Goal: Information Seeking & Learning: Learn about a topic

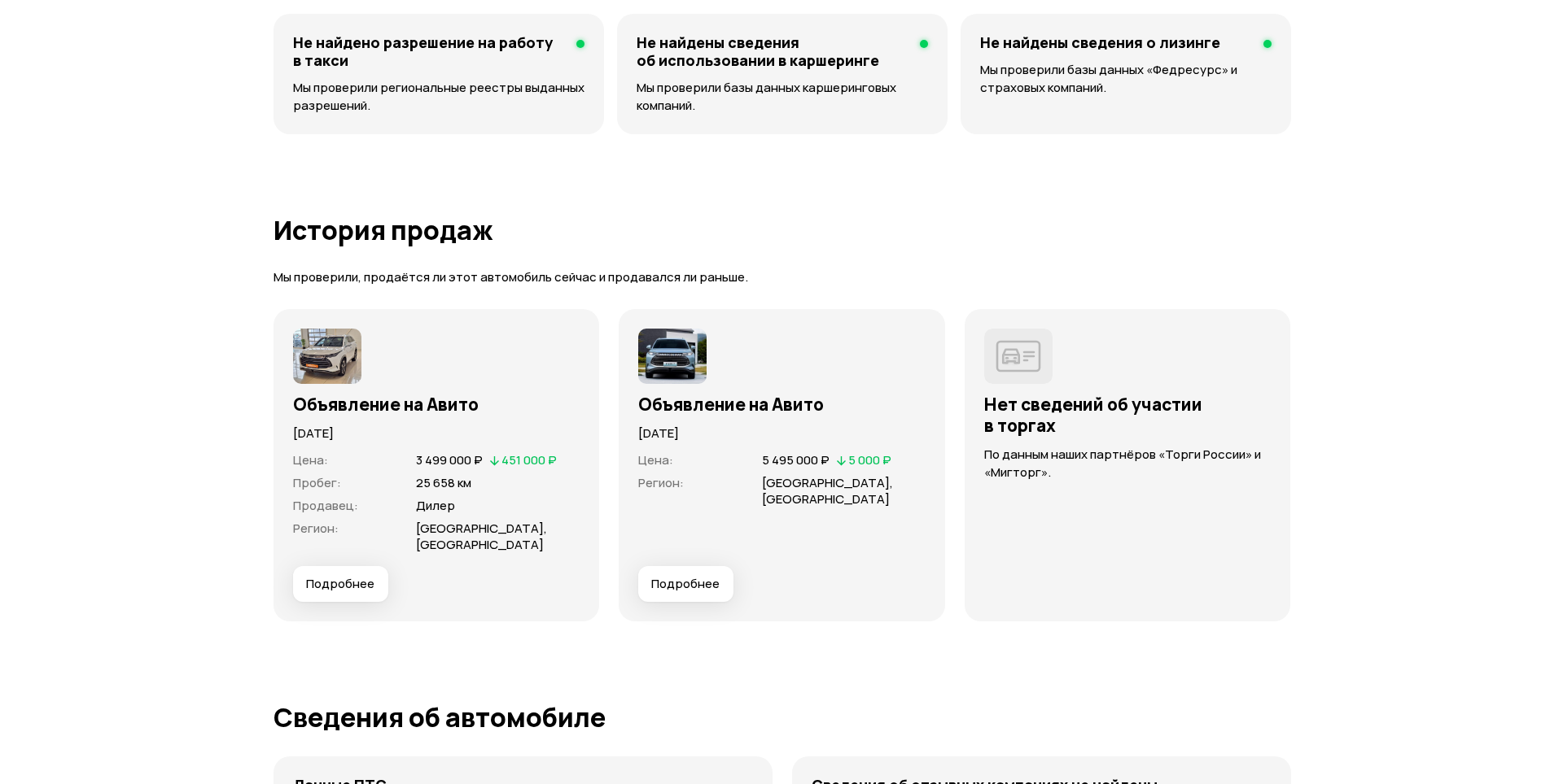
scroll to position [3743, 0]
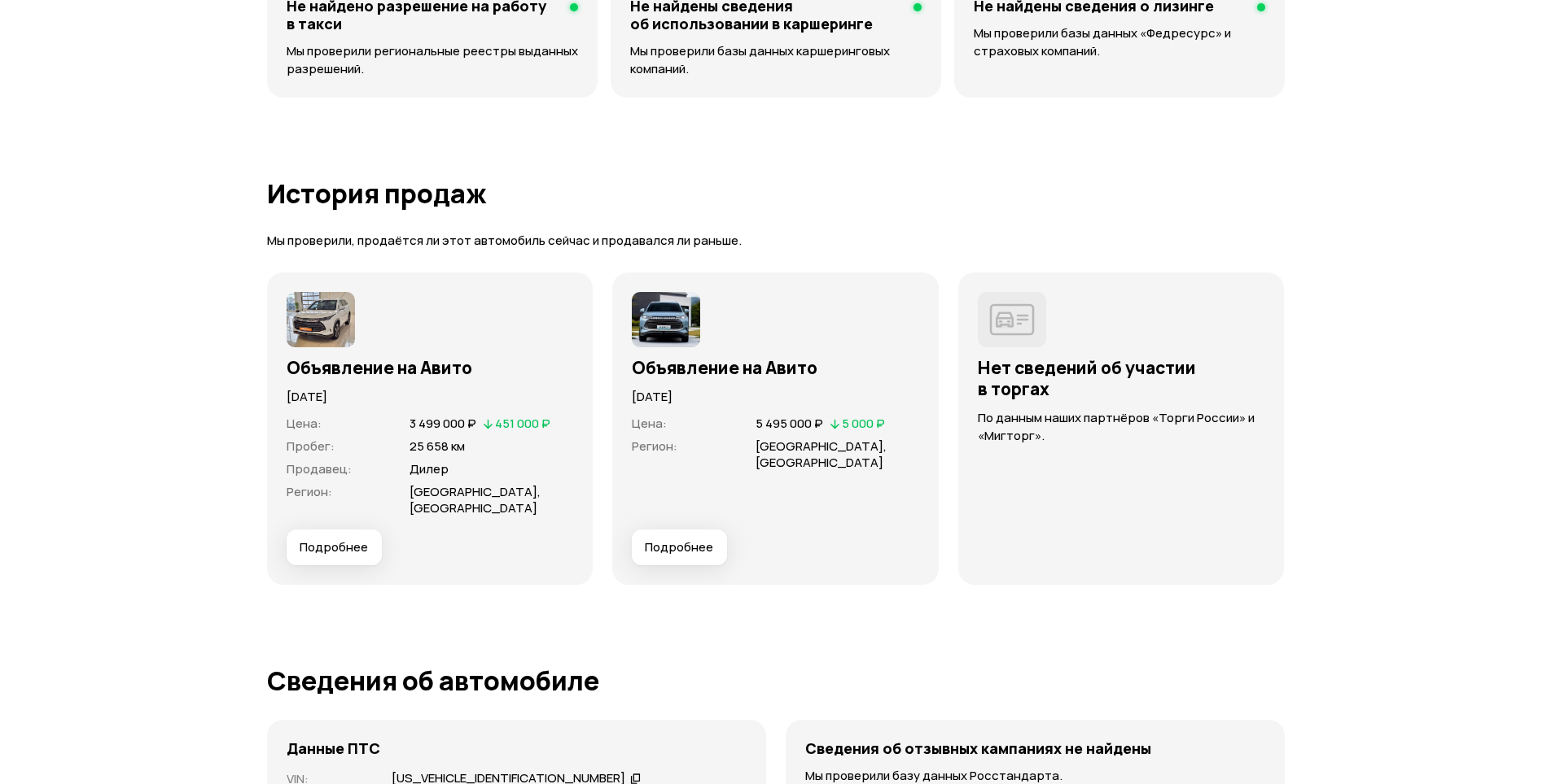
click at [695, 553] on span "Подробнее" at bounding box center [679, 547] width 69 height 16
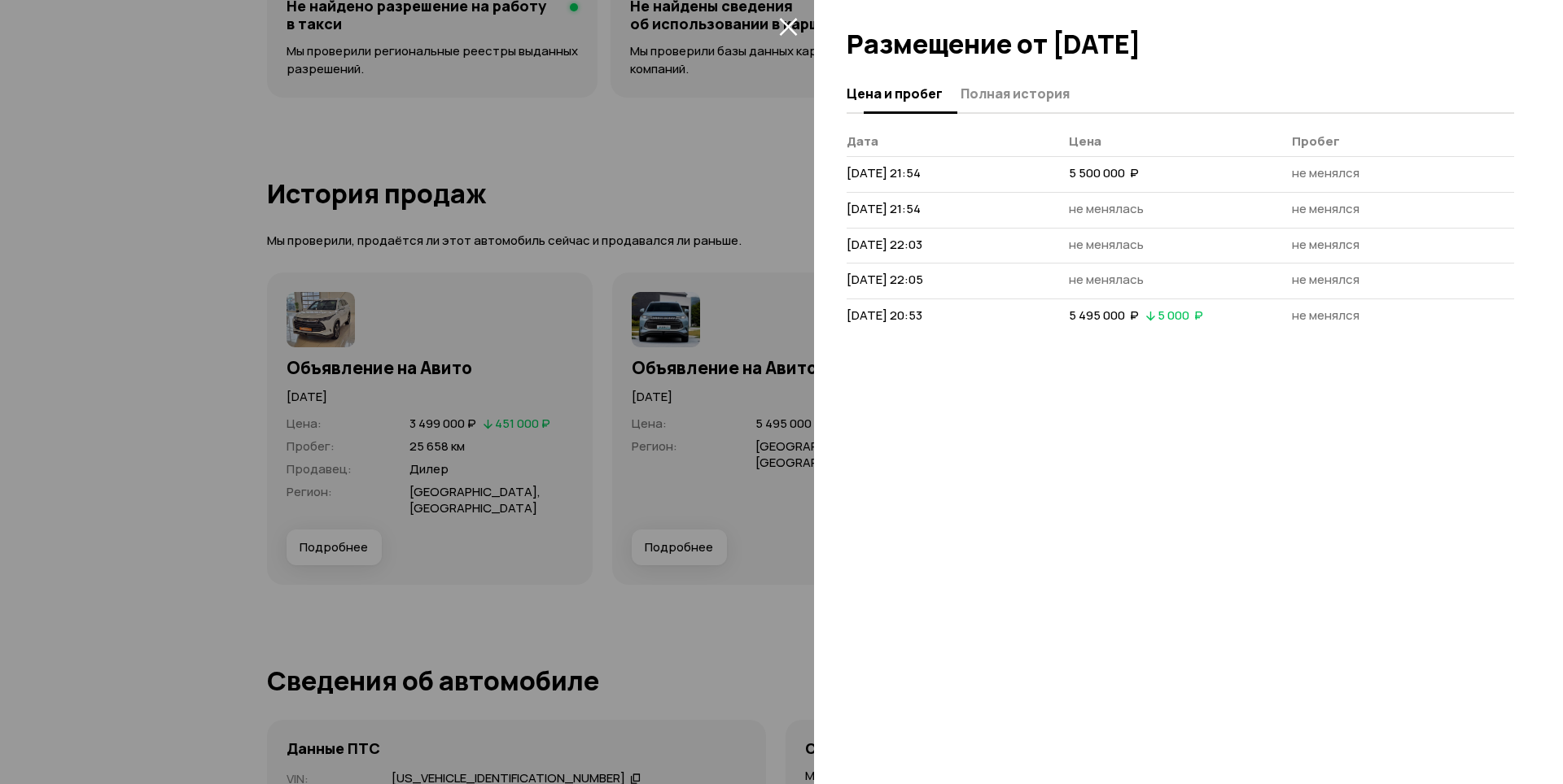
click at [1021, 97] on span "Полная история" at bounding box center [1015, 93] width 109 height 16
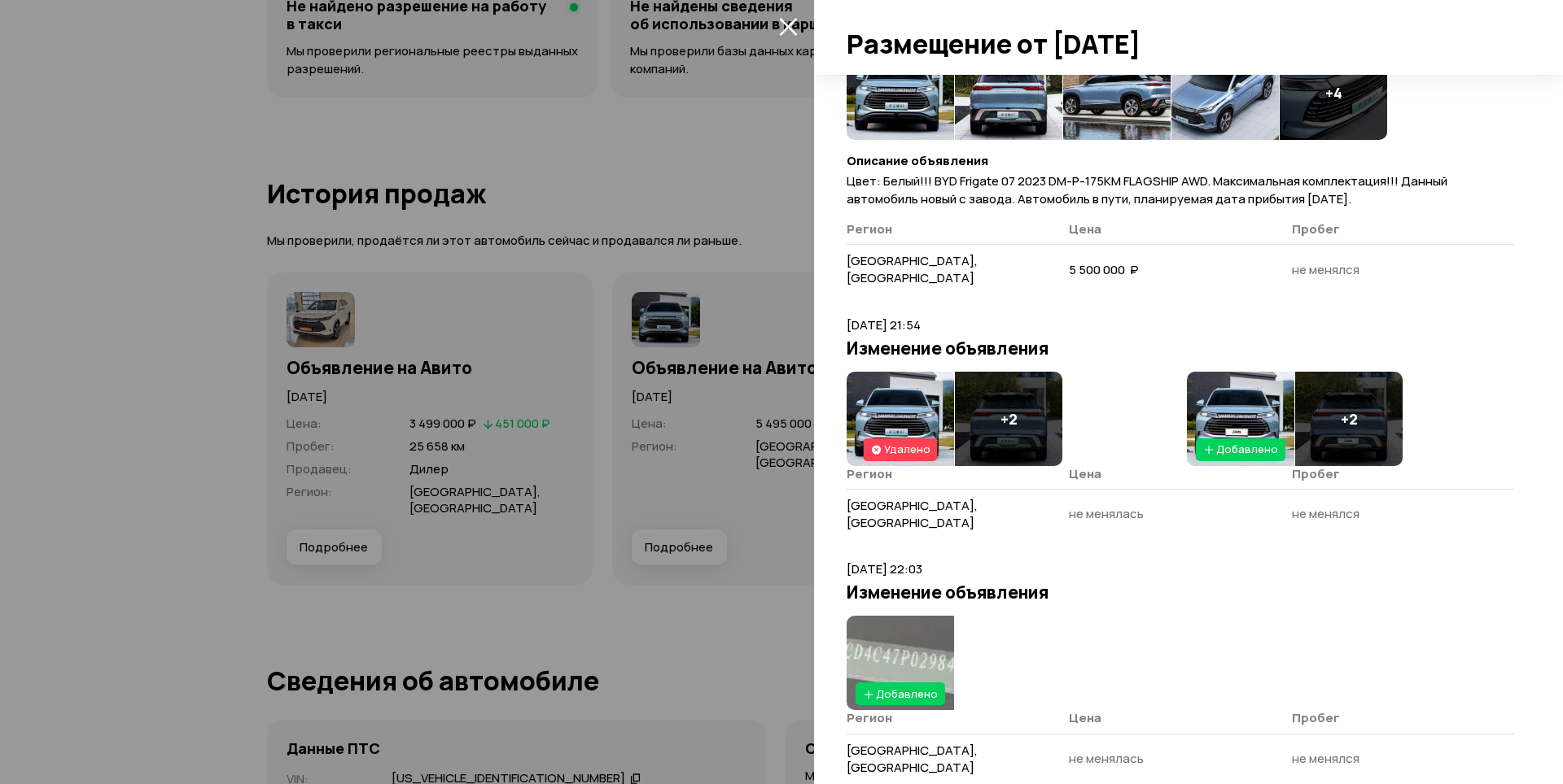
scroll to position [0, 0]
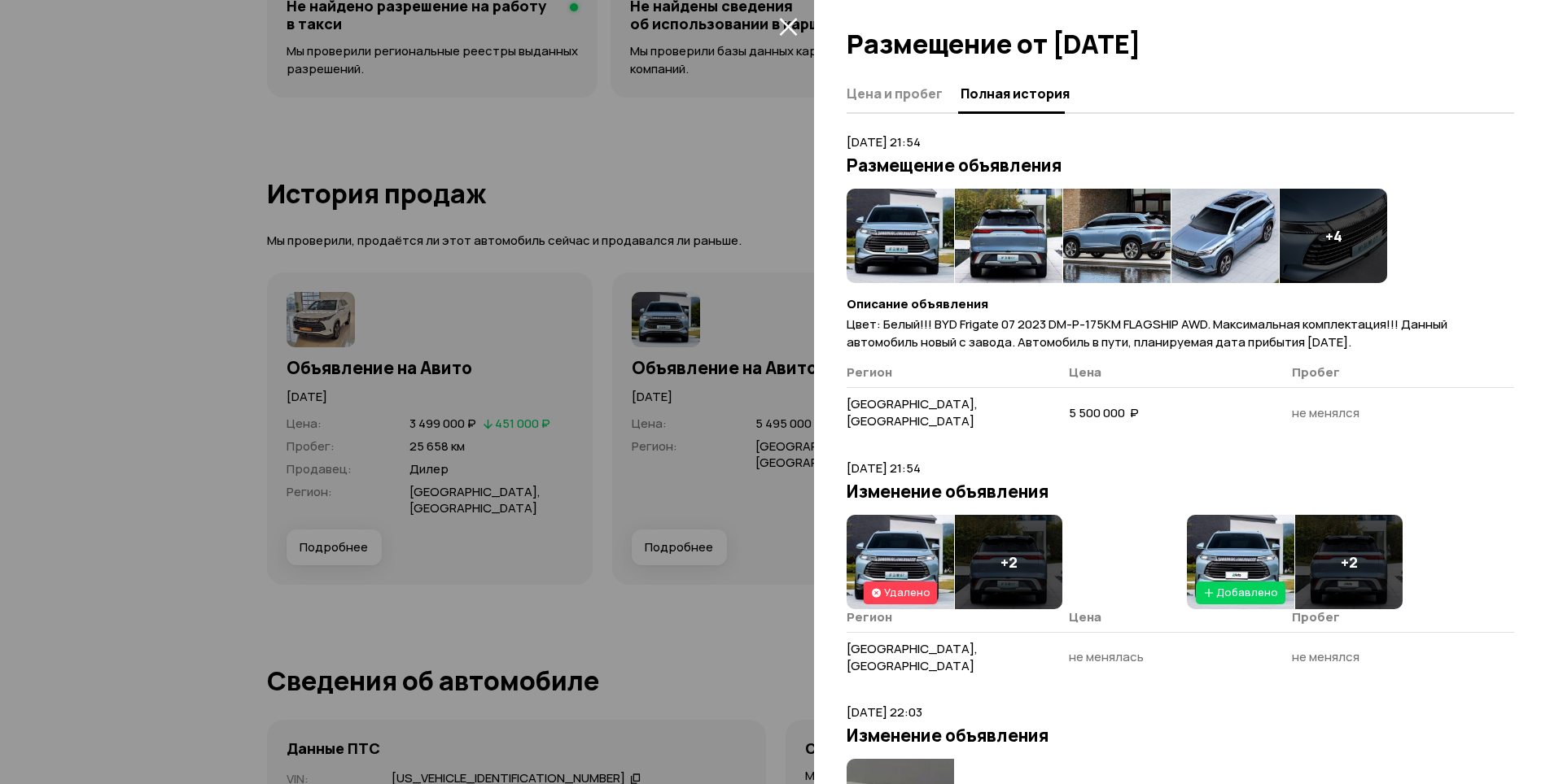
click at [783, 22] on icon "закрыть" at bounding box center [787, 26] width 18 height 18
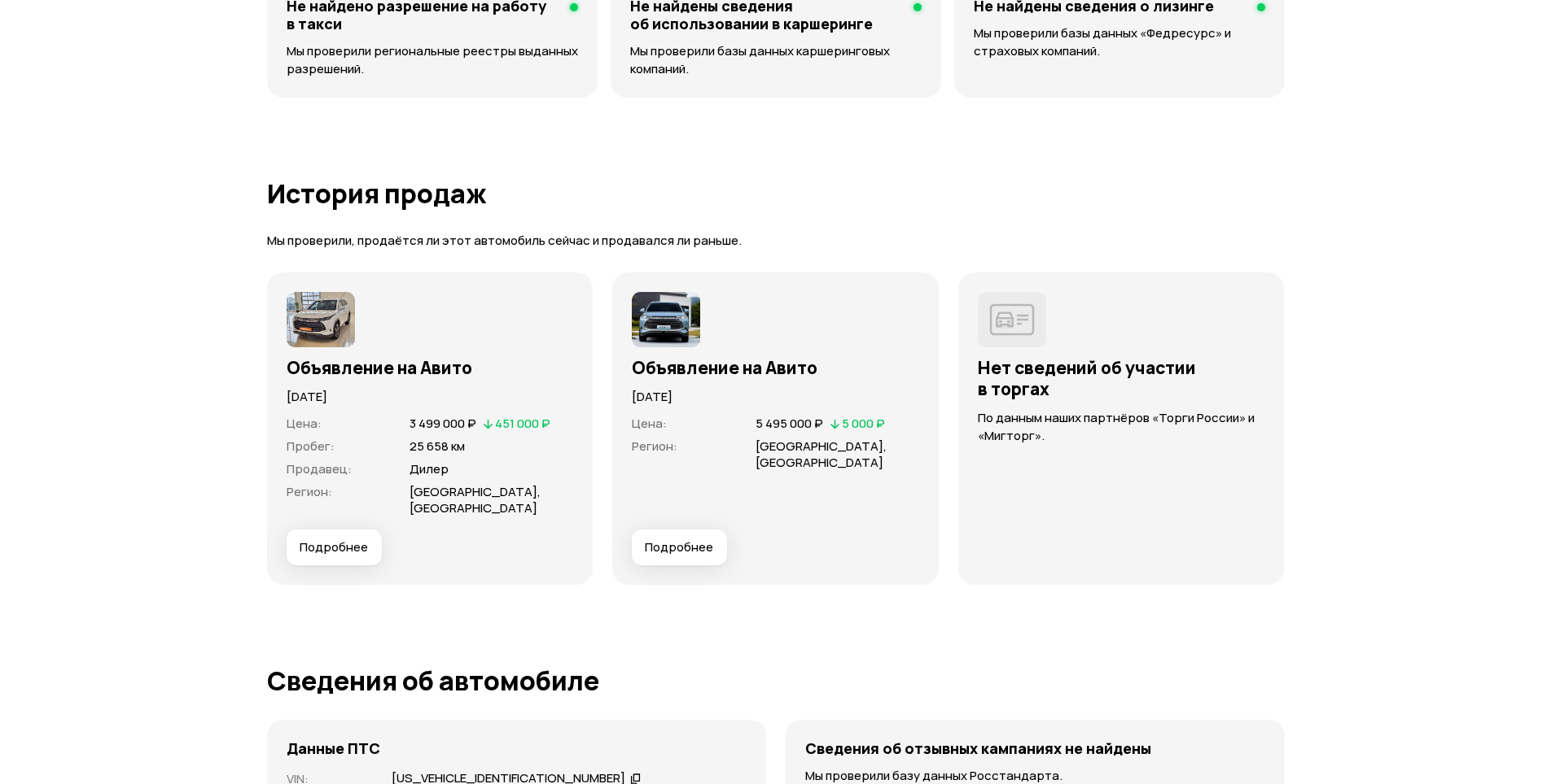
click at [337, 549] on span "Подробнее" at bounding box center [334, 547] width 69 height 16
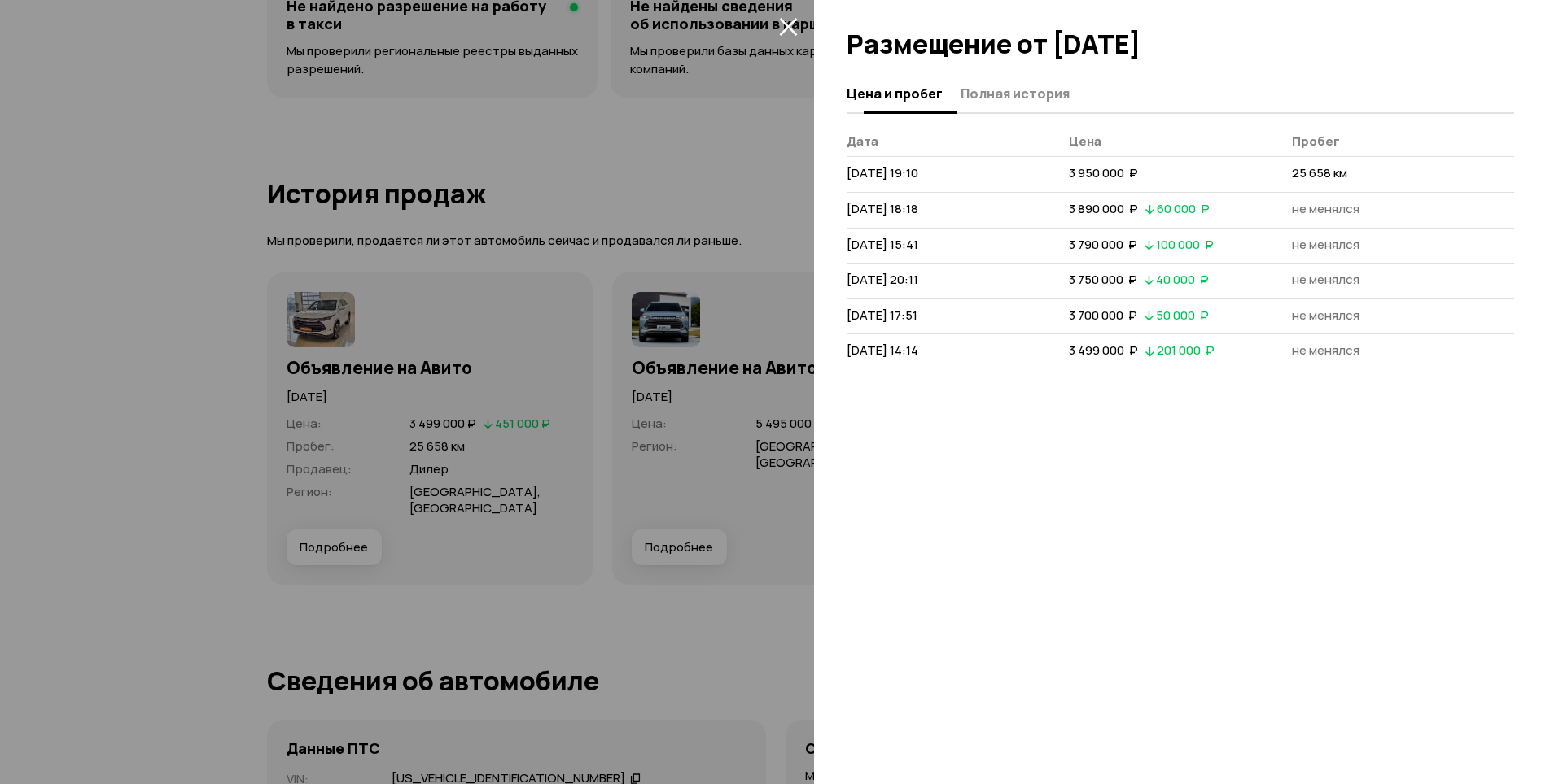
click at [1035, 90] on span "Полная история" at bounding box center [1015, 93] width 109 height 16
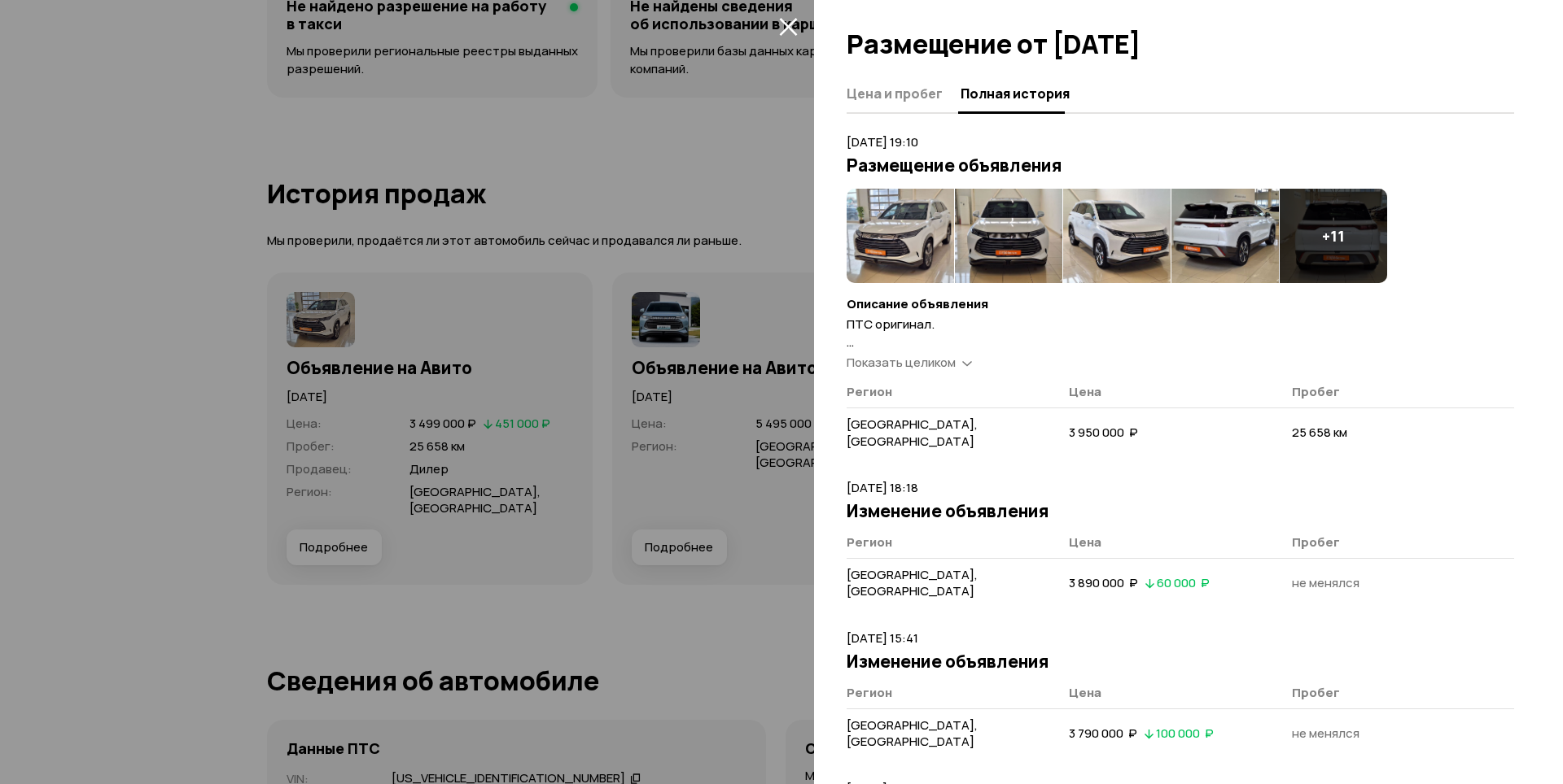
click at [957, 365] on div "Показать целиком" at bounding box center [909, 363] width 132 height 17
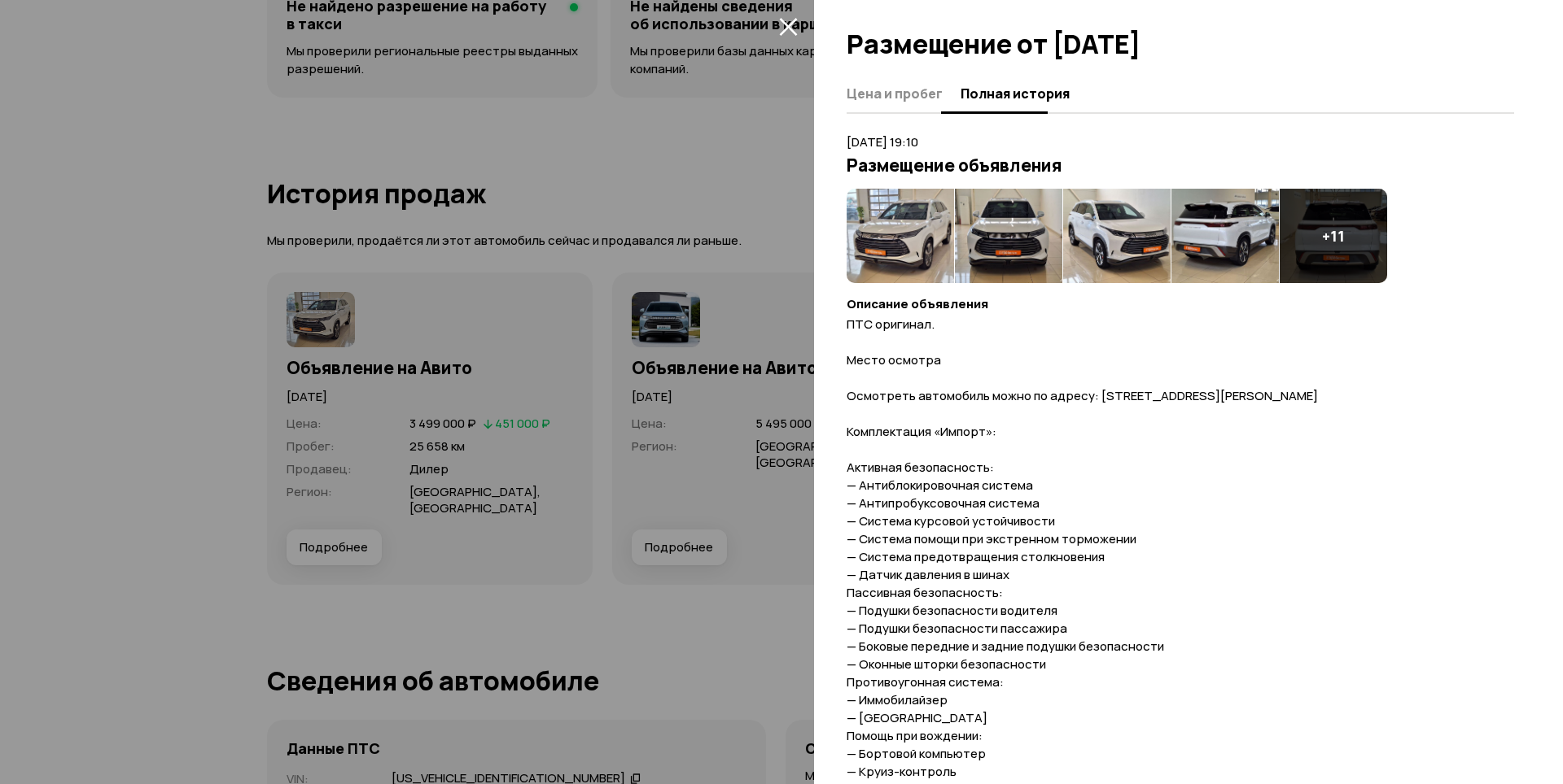
click at [896, 87] on span "Цена и пробег" at bounding box center [894, 93] width 96 height 16
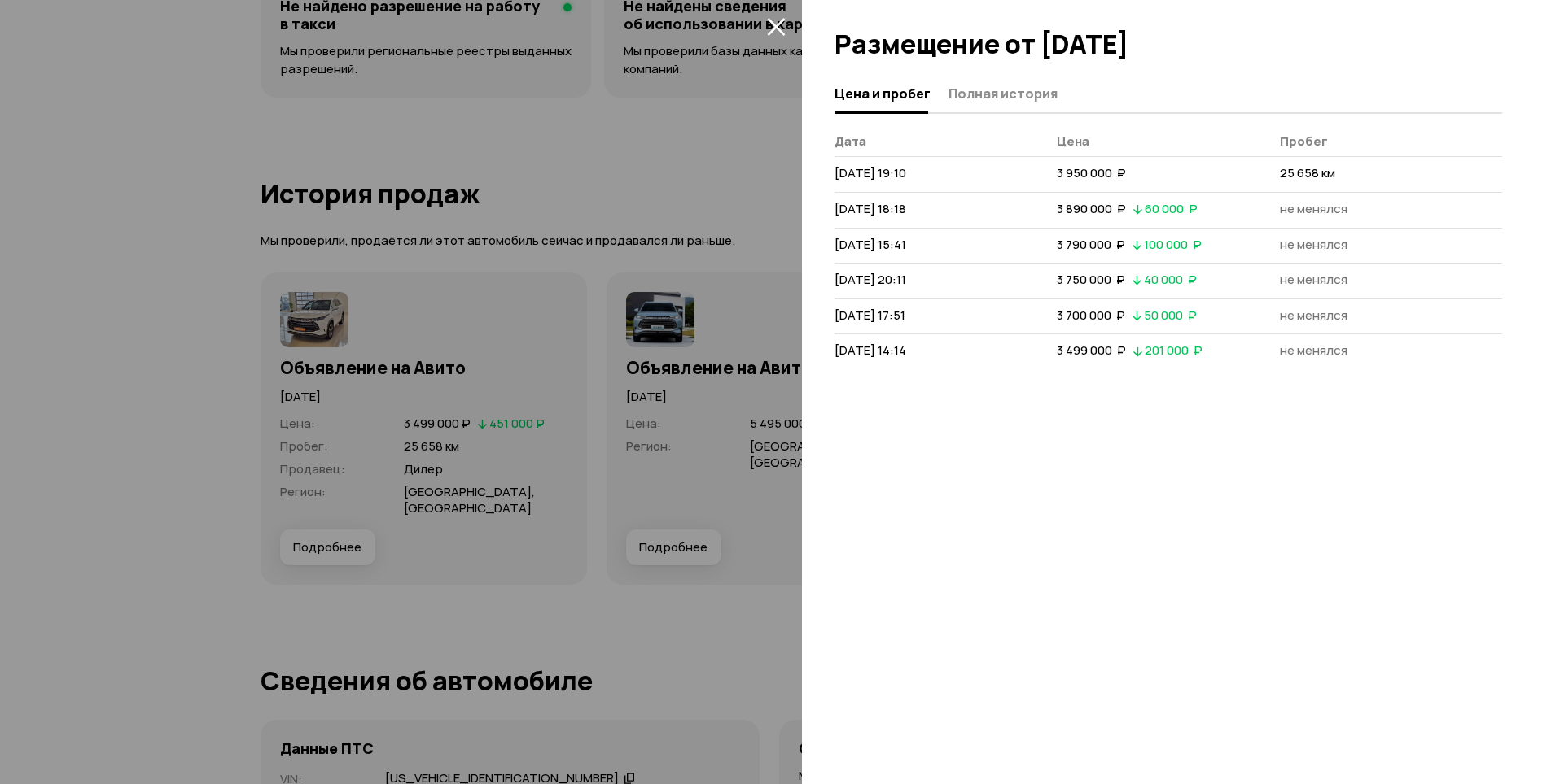
click at [719, 650] on div at bounding box center [775, 392] width 1551 height 784
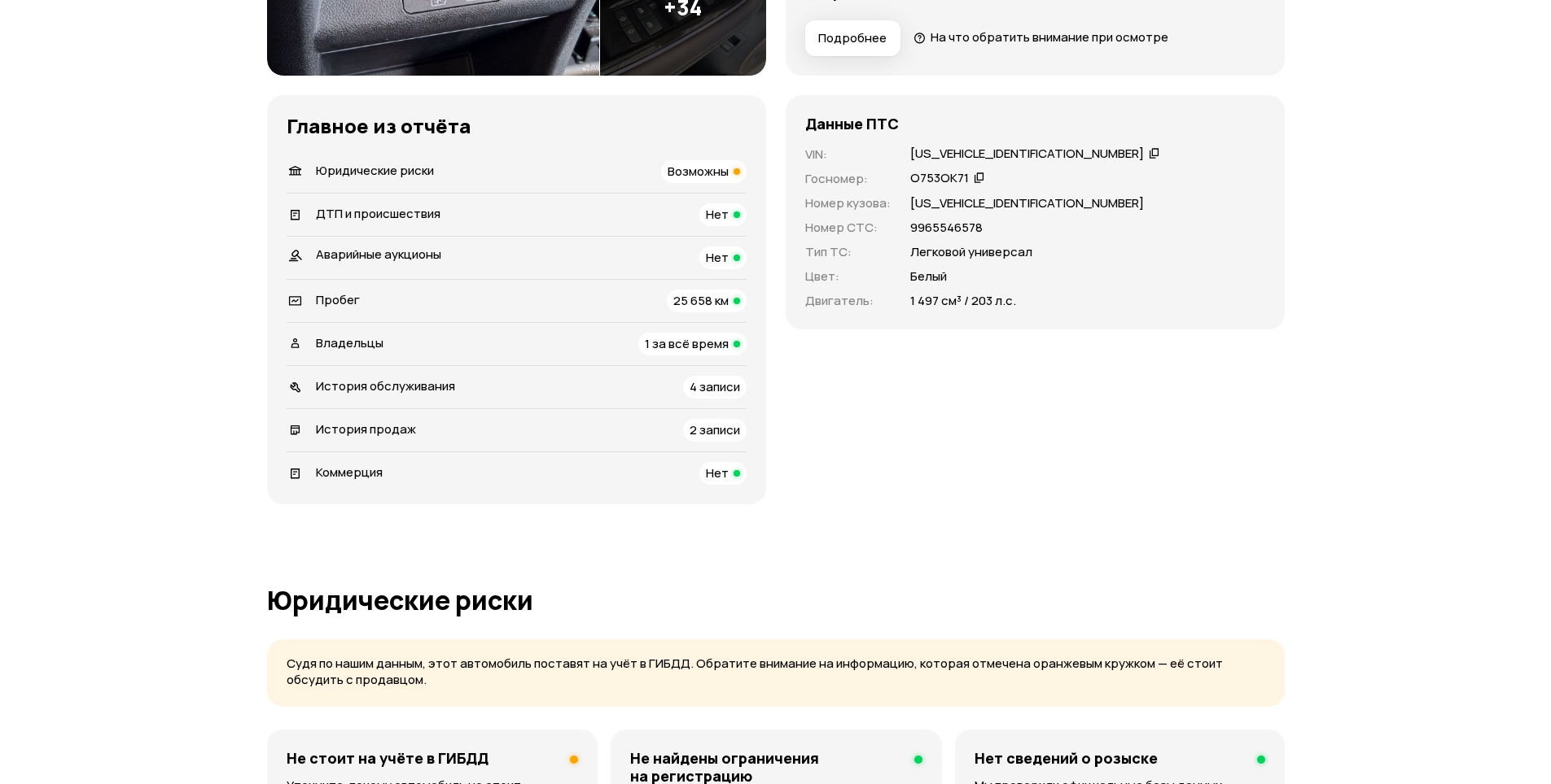
scroll to position [325, 0]
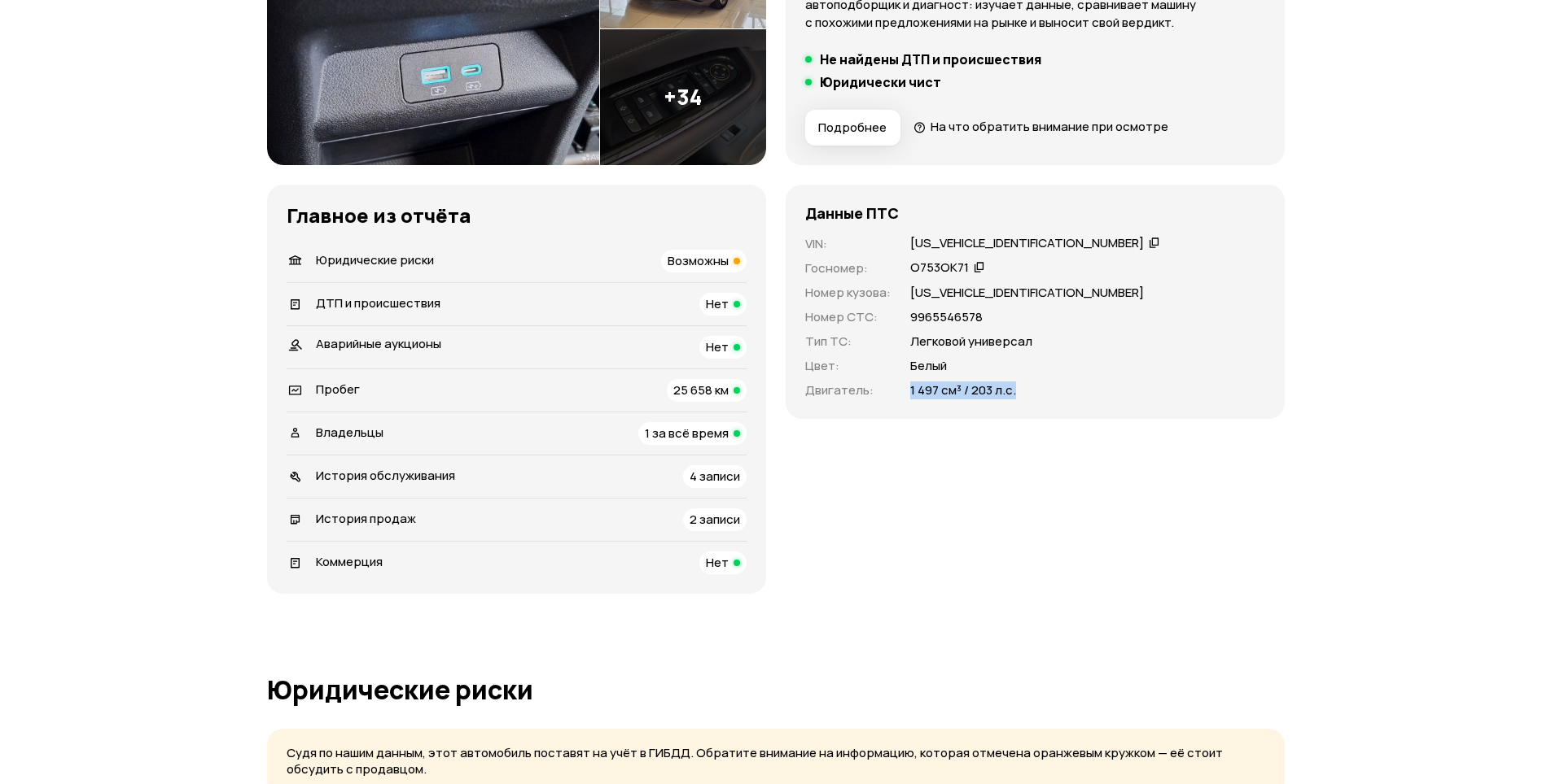
drag, startPoint x: 1024, startPoint y: 392, endPoint x: 905, endPoint y: 397, distance: 119.1
click at [905, 397] on div "VIN : [US_VEHICLE_IDENTIFICATION_NUMBER]   Госномер : О753ОК71   Номер кузова :…" at bounding box center [1035, 317] width 460 height 165
click at [917, 410] on div "Данные ПТС VIN : [US_VEHICLE_IDENTIFICATION_NUMBER]   Госномер : О753ОК71   Ном…" at bounding box center [1035, 302] width 499 height 234
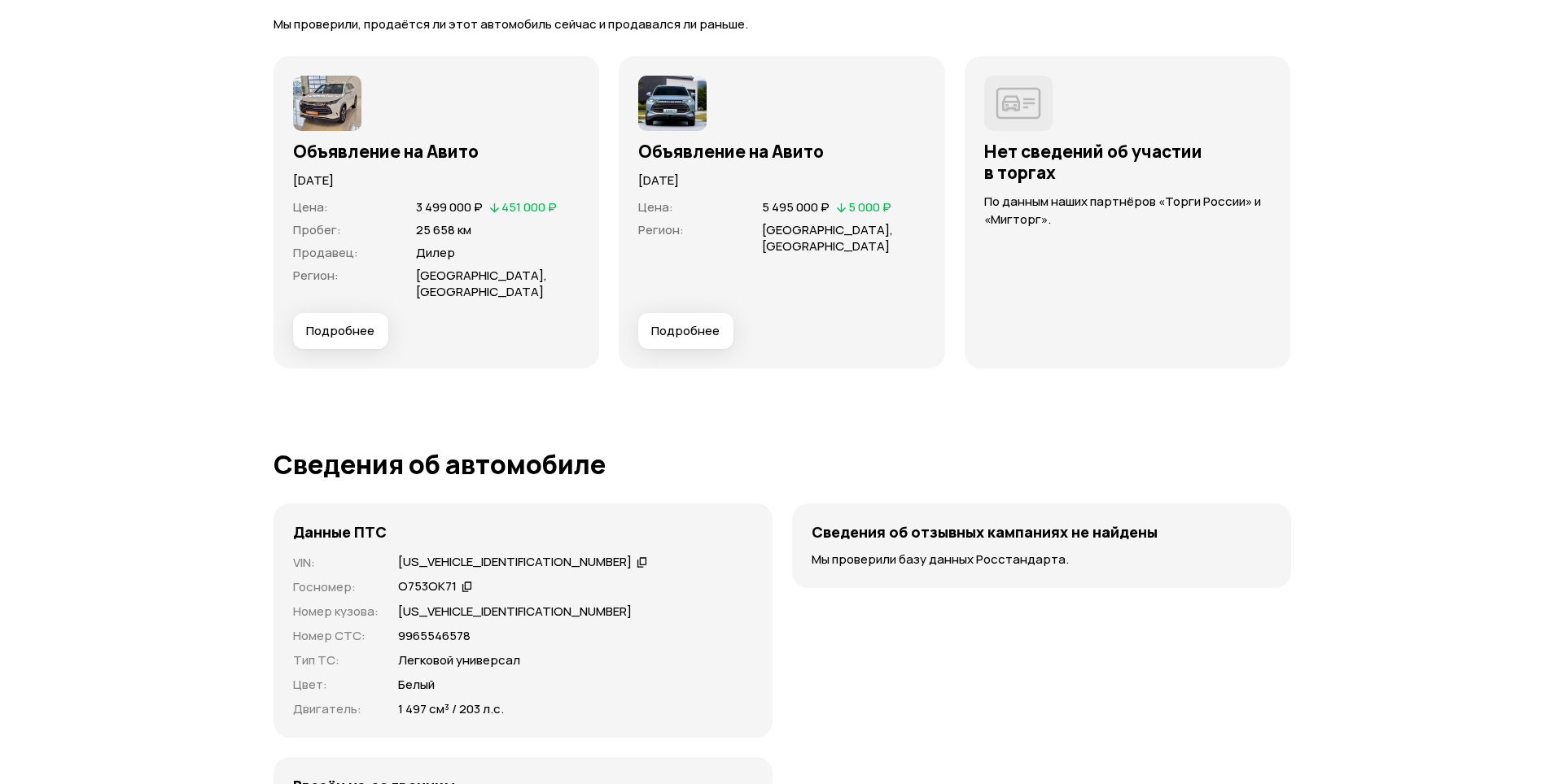
scroll to position [3825, 0]
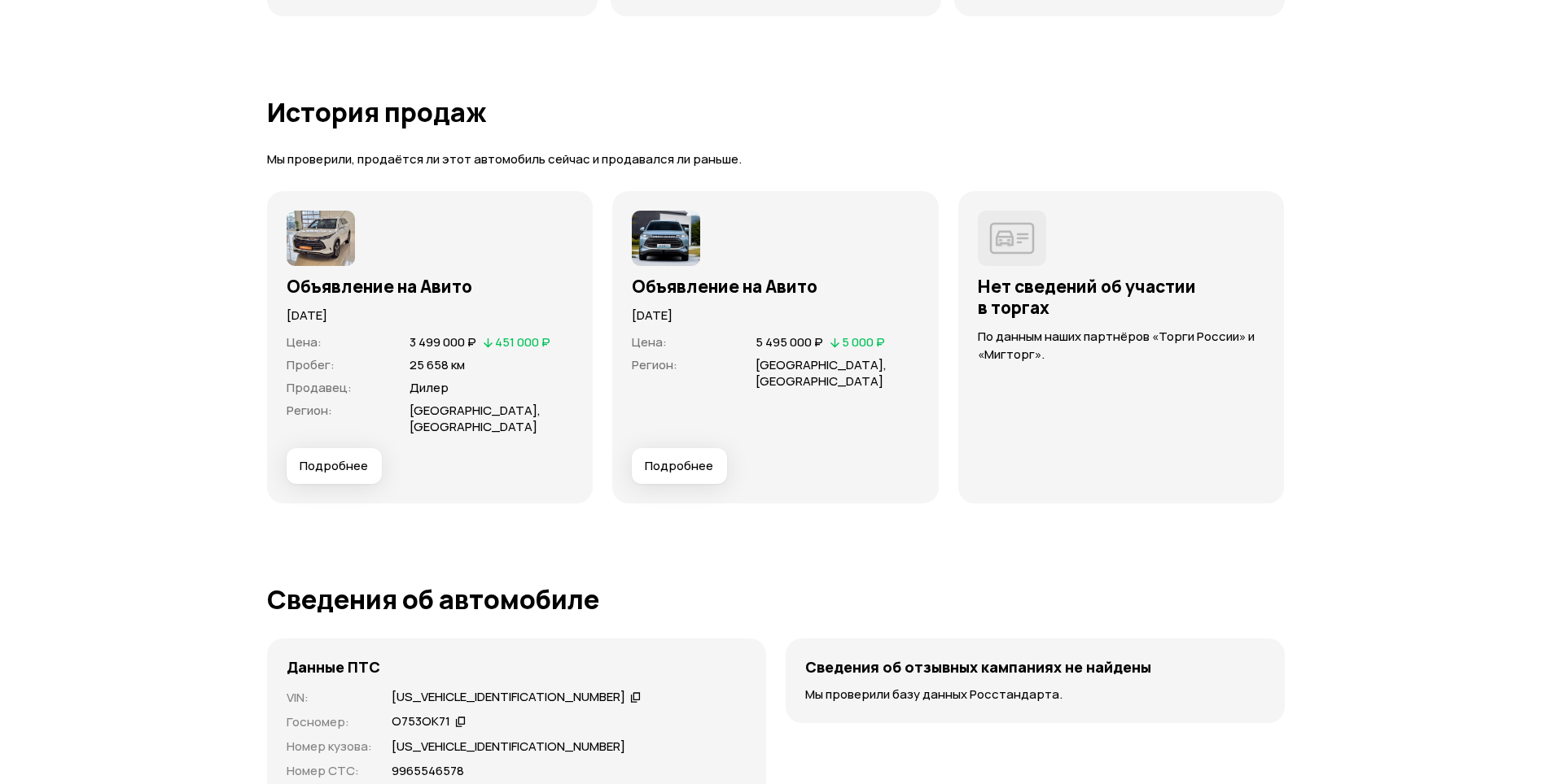
click at [687, 461] on span "Подробнее" at bounding box center [679, 465] width 69 height 16
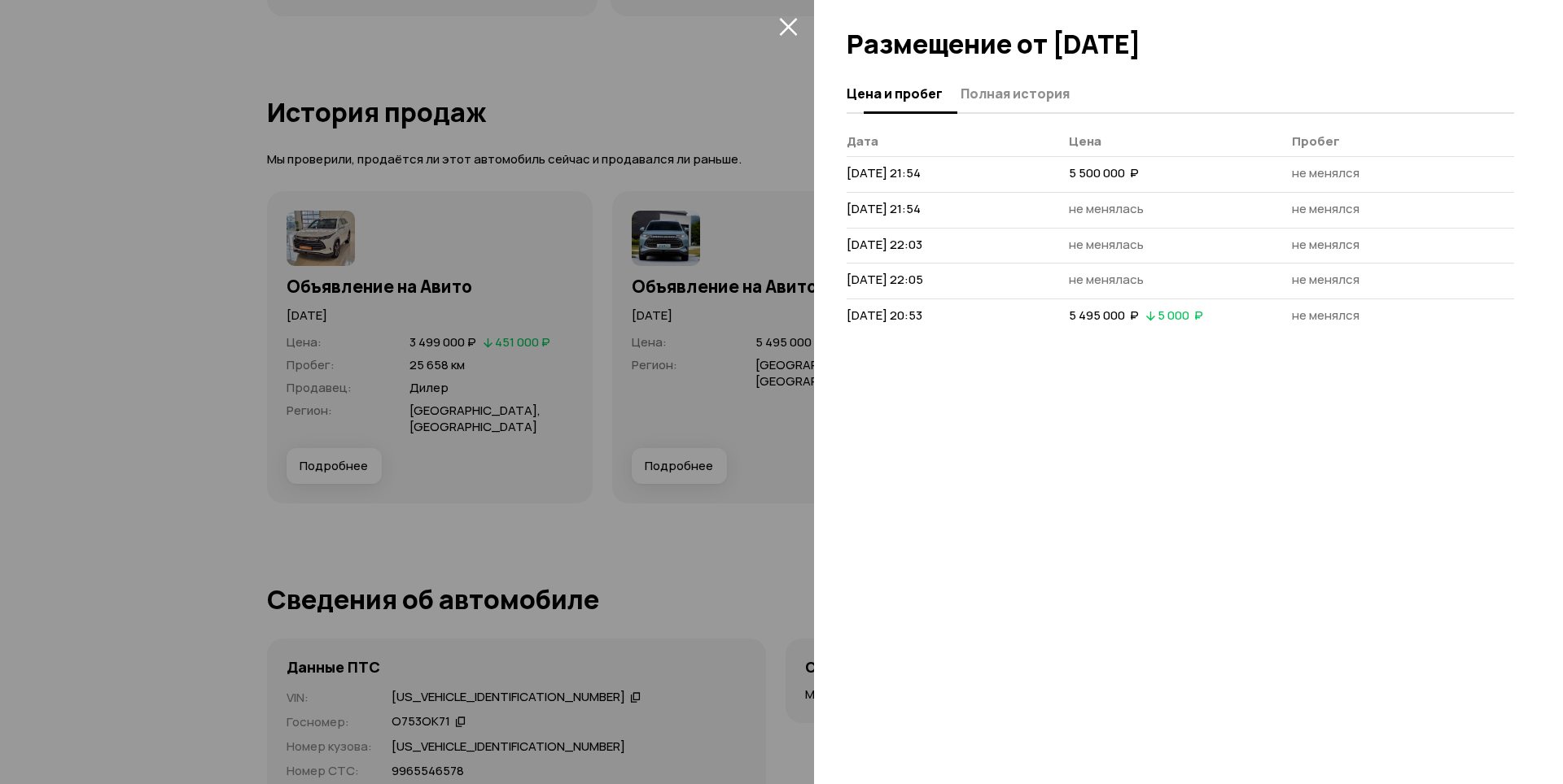
click at [1038, 98] on span "Полная история" at bounding box center [1015, 93] width 109 height 16
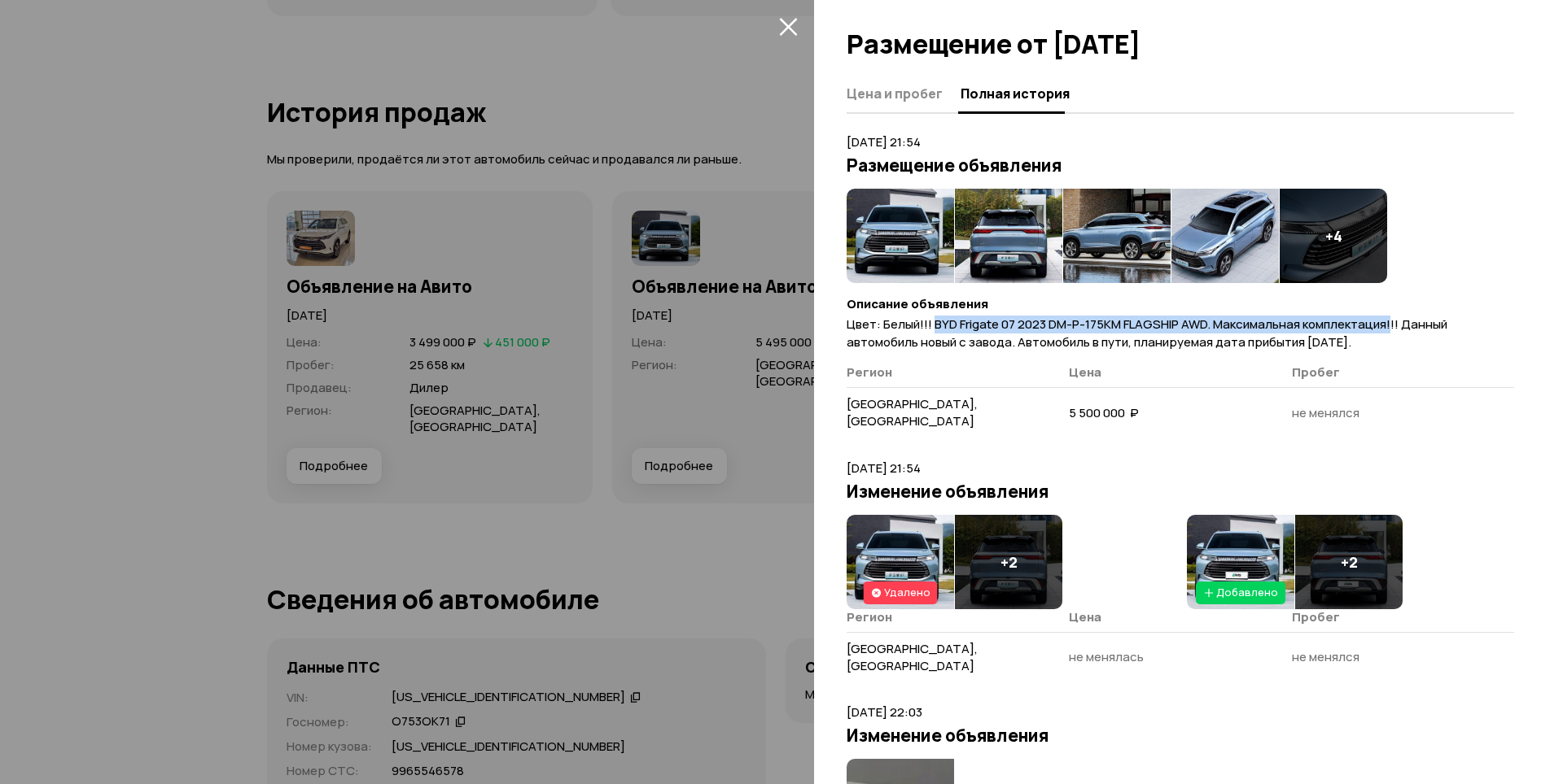
drag, startPoint x: 1391, startPoint y: 324, endPoint x: 936, endPoint y: 324, distance: 455.0
click at [936, 324] on span "Цвет: Белый!!! BYD Frigate 07 2023 DM-Р-175KM FLAGSHIP AWD. Максимальная компле…" at bounding box center [1146, 333] width 601 height 35
copy span "BYD Frigate 07 2023 DM-Р-175KM FLAGSHIP AWD. Максимальная комплектация!"
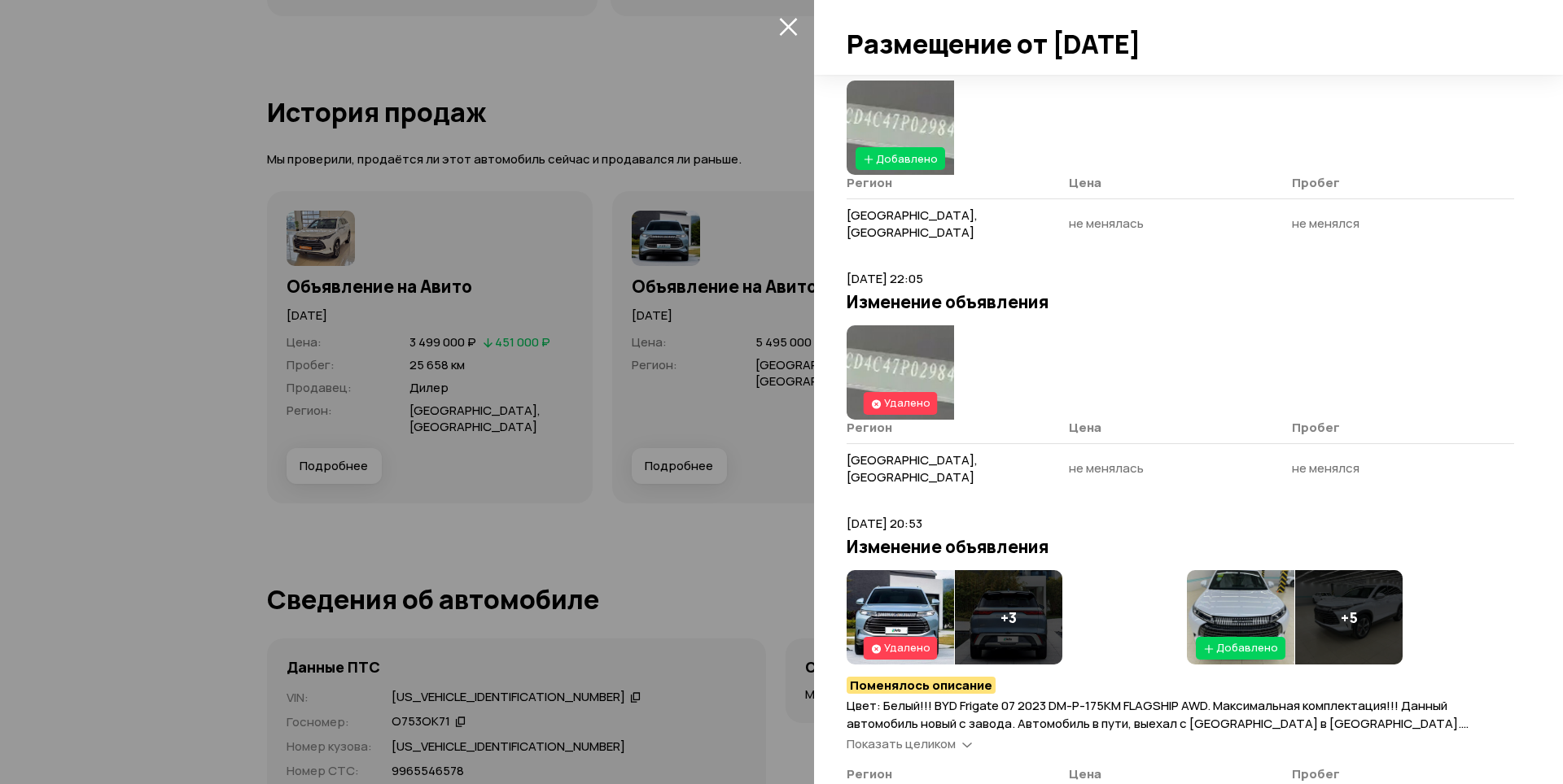
scroll to position [685, 0]
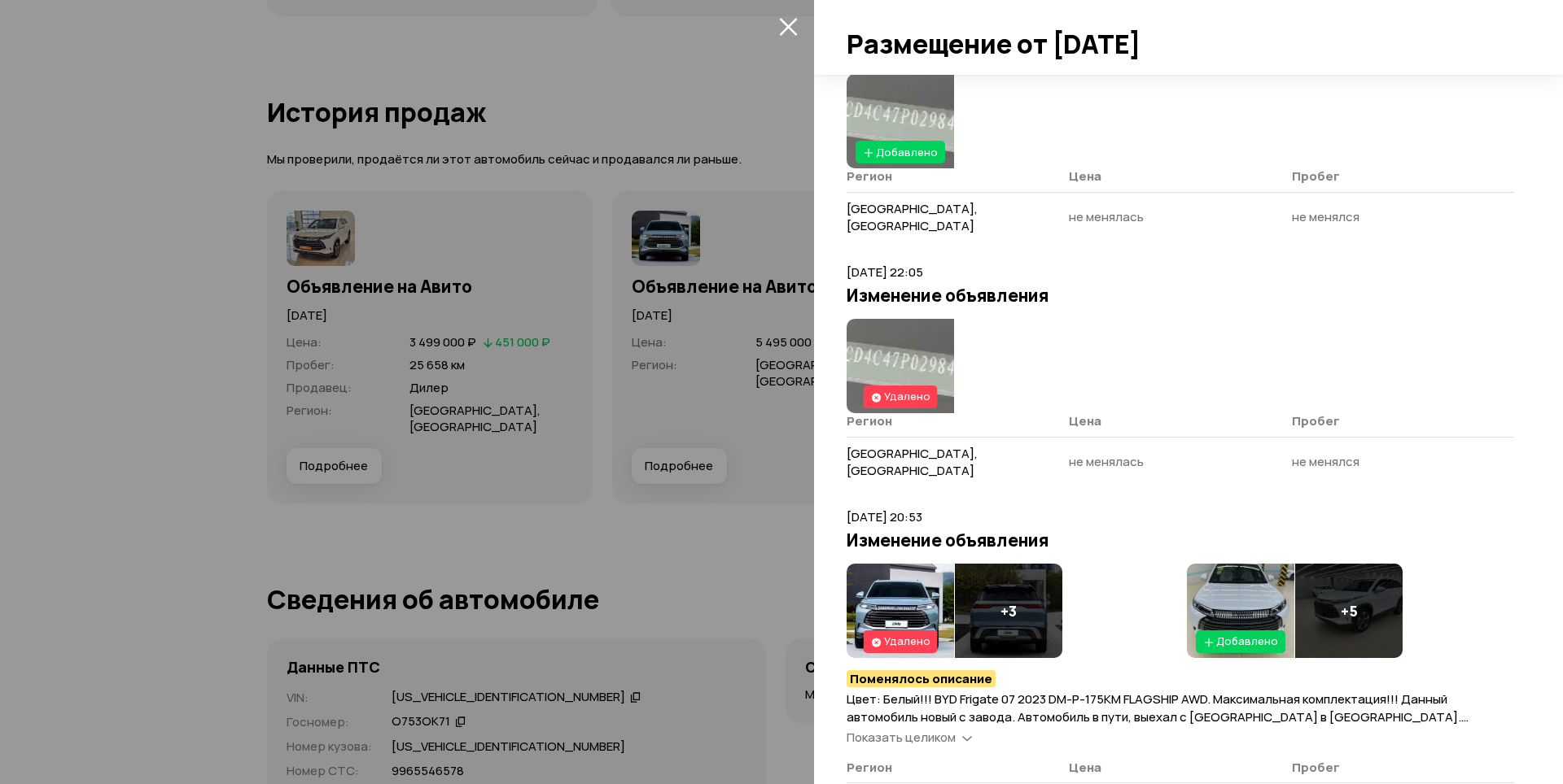
click at [963, 729] on icon at bounding box center [967, 737] width 9 height 16
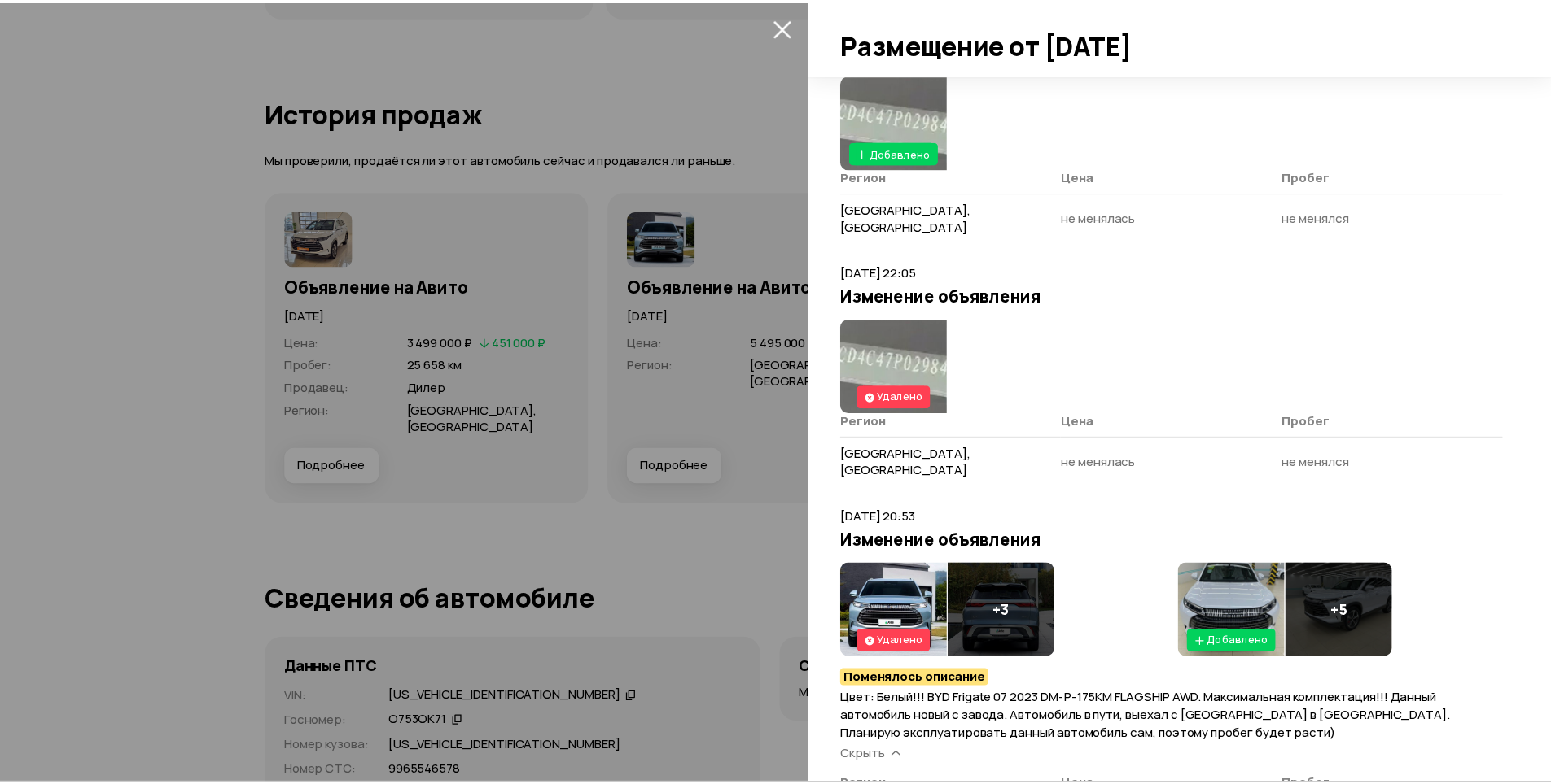
scroll to position [703, 0]
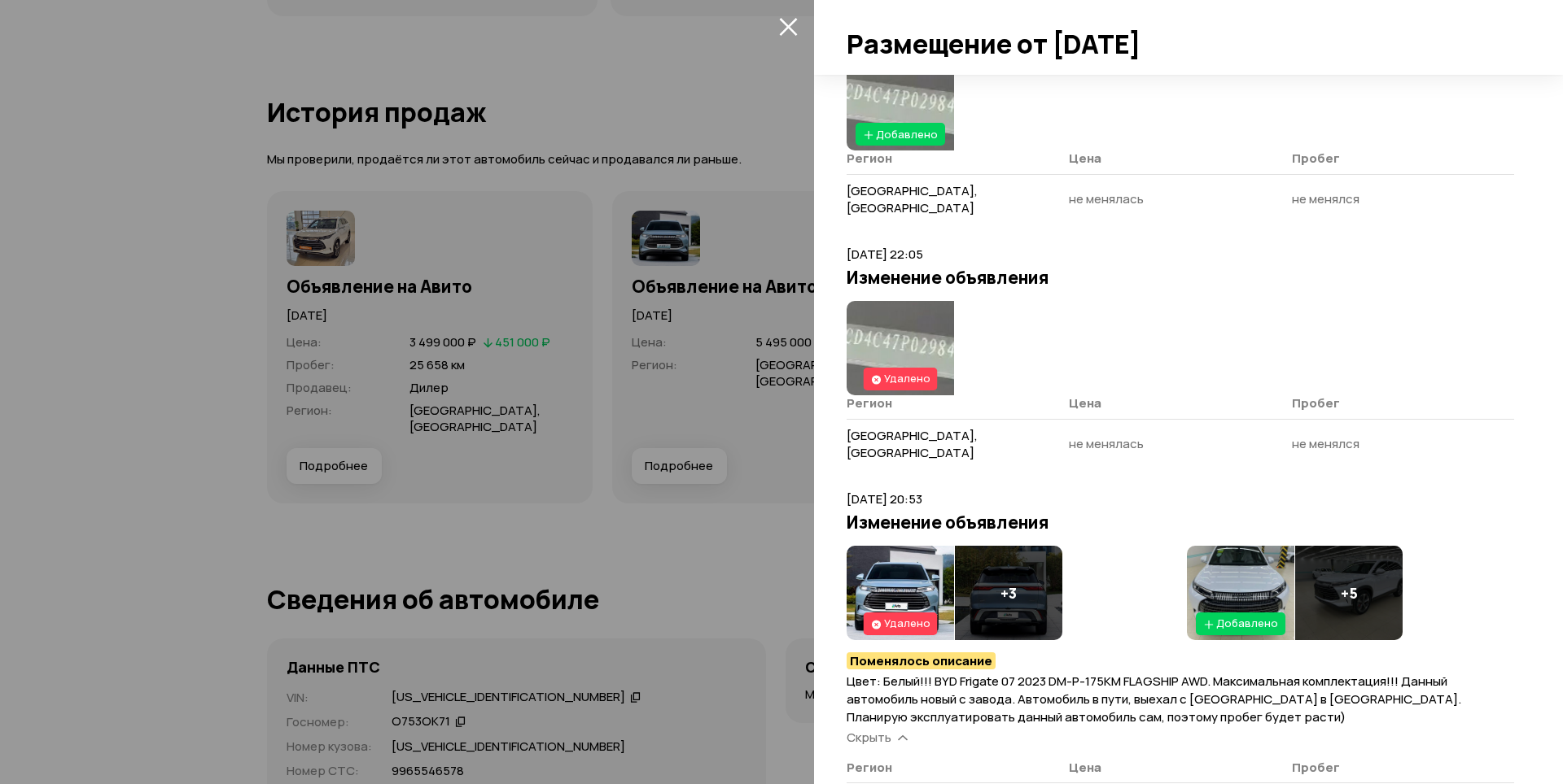
click at [789, 28] on icon "закрыть" at bounding box center [787, 26] width 18 height 18
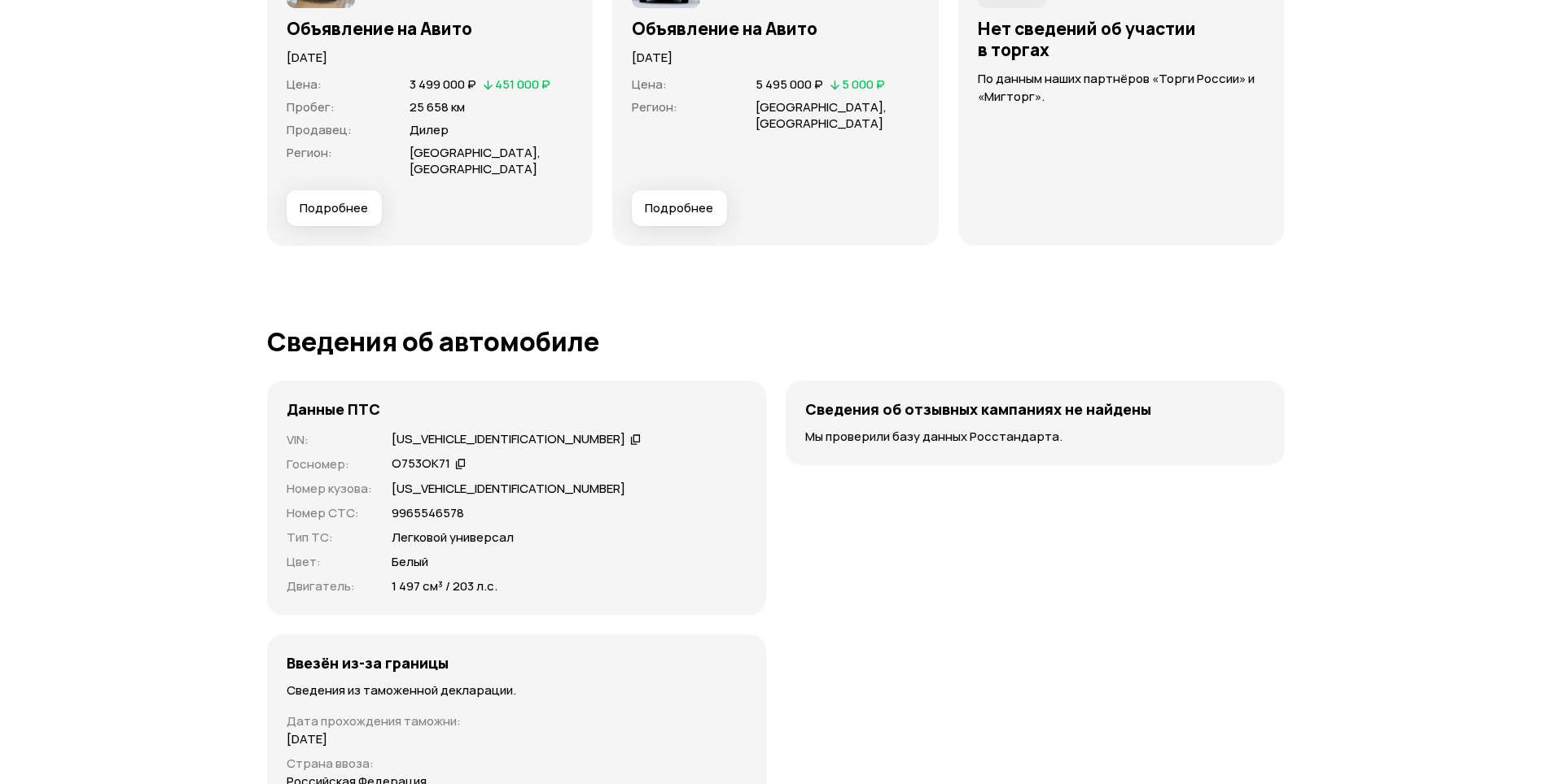
scroll to position [4313, 0]
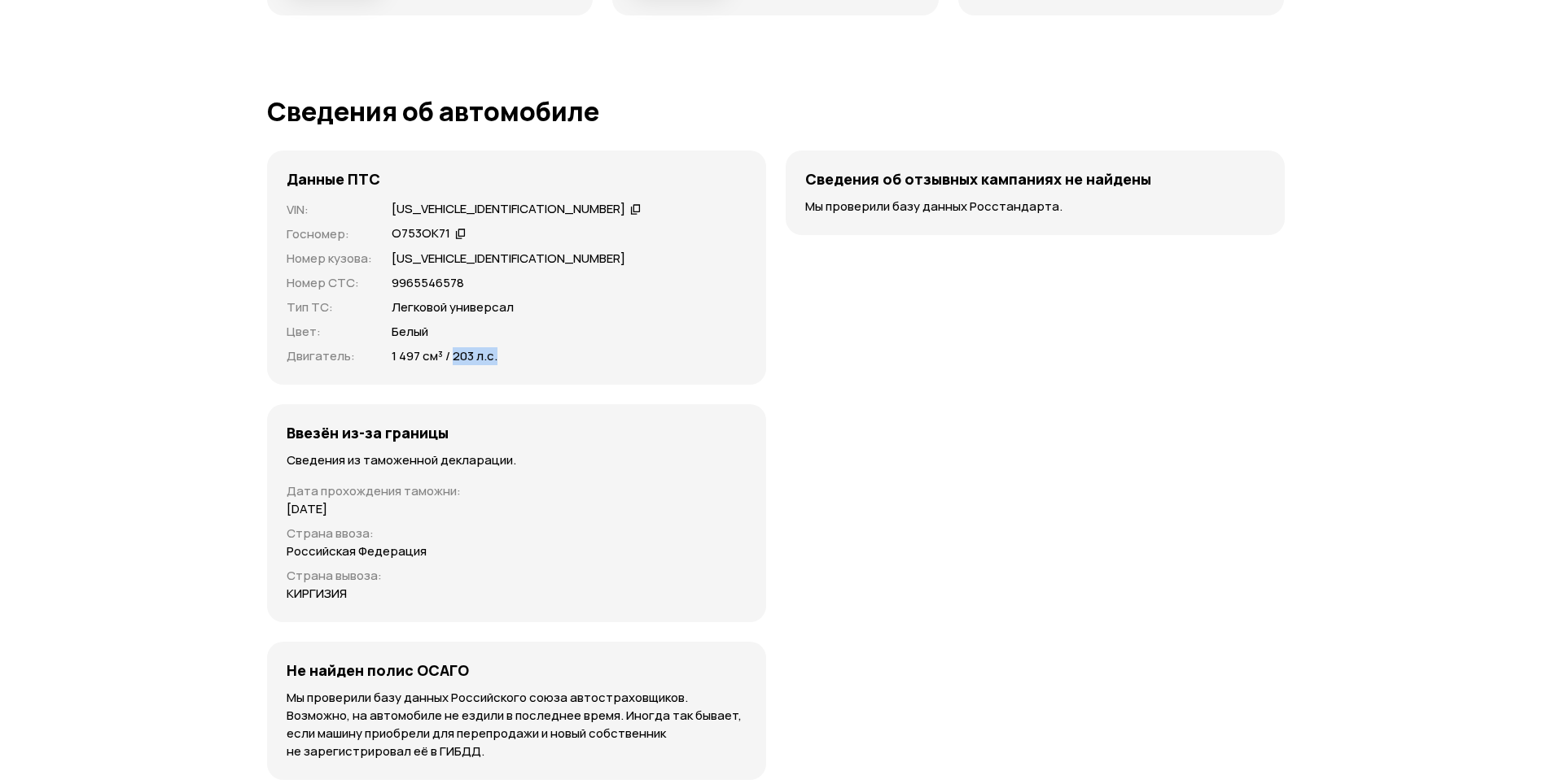
drag, startPoint x: 499, startPoint y: 356, endPoint x: 454, endPoint y: 357, distance: 45.0
click at [454, 357] on div "1 497 см³ / 203 л.с." at bounding box center [568, 356] width 355 height 18
copy p "203 л.с."
